Goal: Transaction & Acquisition: Purchase product/service

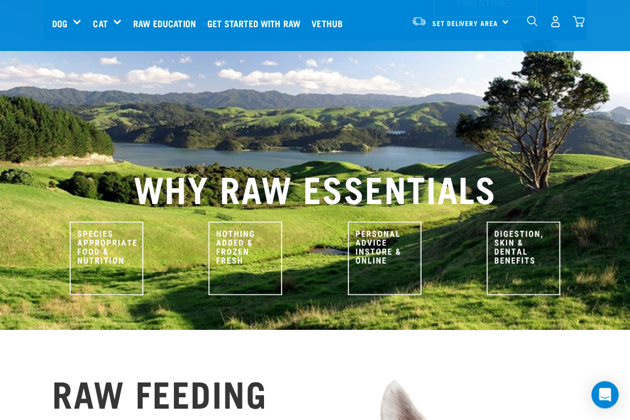
scroll to position [434, 0]
click at [0, 0] on div "Mixes & Minces" at bounding box center [0, 0] width 0 height 0
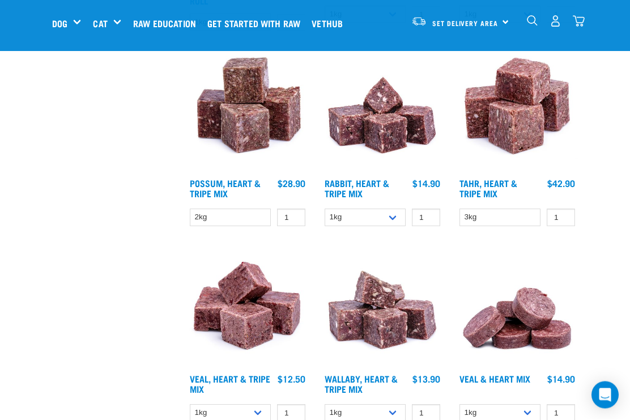
scroll to position [1675, 0]
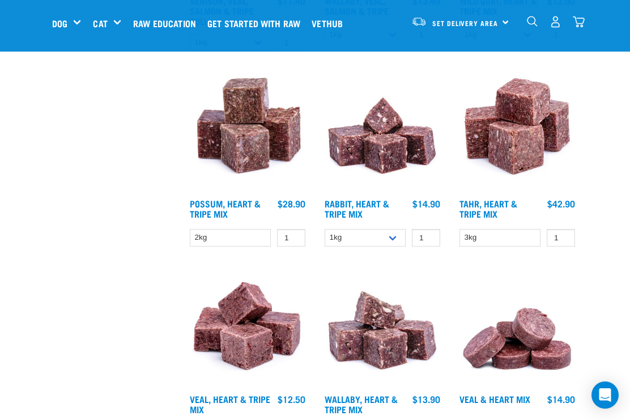
click at [386, 163] on img at bounding box center [382, 131] width 121 height 121
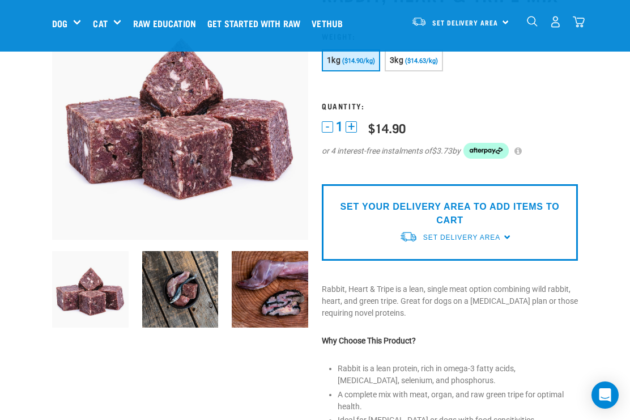
scroll to position [99, 0]
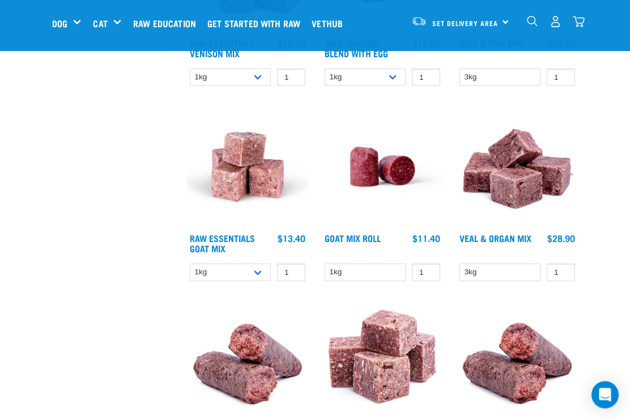
scroll to position [657, 0]
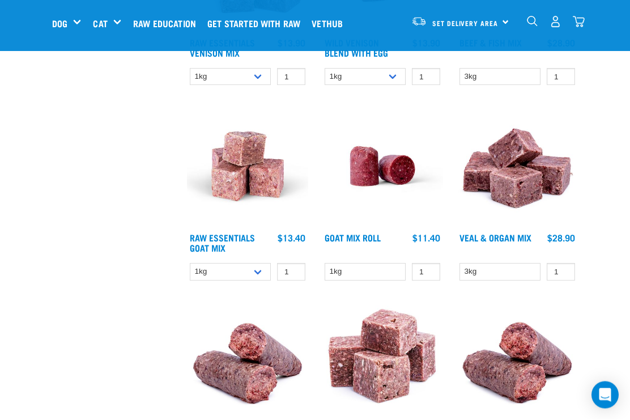
click at [242, 181] on img at bounding box center [247, 166] width 121 height 121
